Goal: Task Accomplishment & Management: Manage account settings

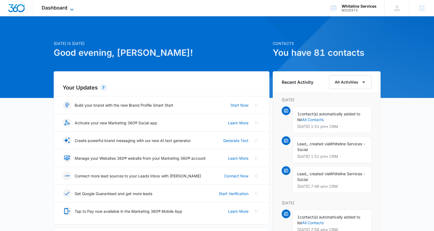
click at [64, 8] on span "Dashboard" at bounding box center [55, 8] width 26 height 6
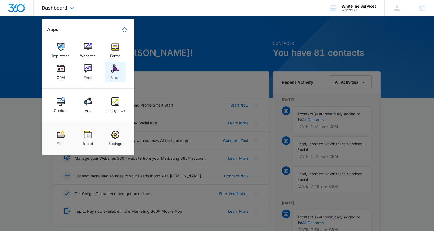
click at [119, 72] on link "Social" at bounding box center [115, 72] width 21 height 21
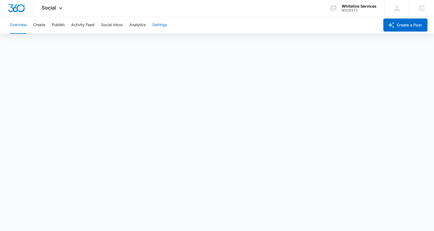
click at [161, 20] on button "Settings" at bounding box center [159, 24] width 15 height 17
click at [42, 24] on button "Create" at bounding box center [39, 24] width 12 height 17
click at [60, 25] on button "Publish" at bounding box center [58, 24] width 13 height 17
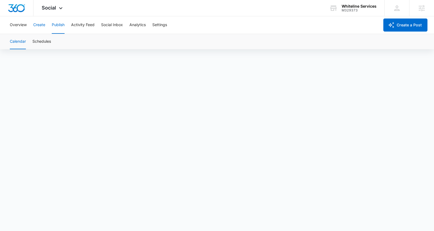
click at [43, 25] on button "Create" at bounding box center [39, 24] width 12 height 17
click at [16, 7] on img "Dashboard" at bounding box center [16, 8] width 17 height 8
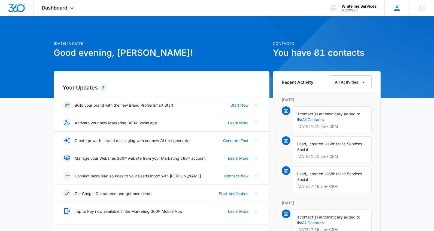
click at [394, 13] on div "[PERSON_NAME] [PERSON_NAME][EMAIL_ADDRESS][PERSON_NAME][DOMAIN_NAME] My Profile…" at bounding box center [397, 8] width 25 height 16
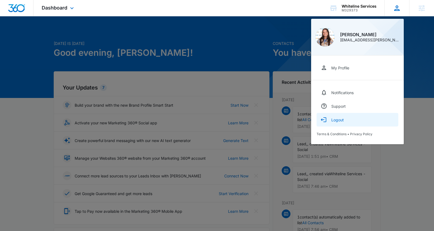
click at [342, 119] on div "Logout" at bounding box center [337, 120] width 13 height 5
